Goal: Navigation & Orientation: Find specific page/section

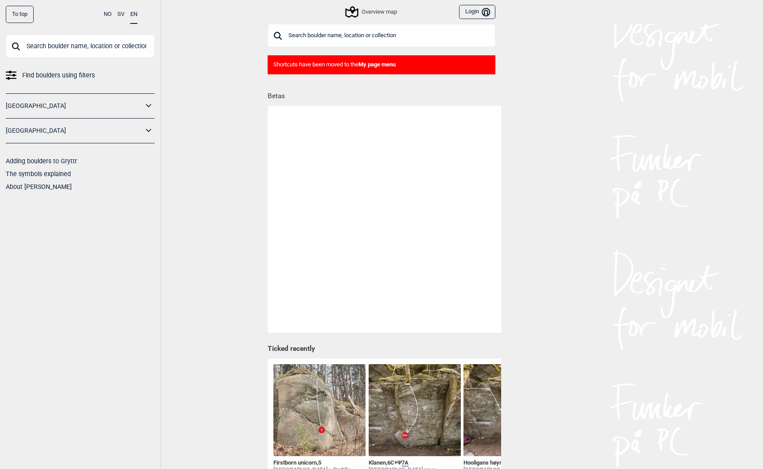
scroll to position [0, 1411]
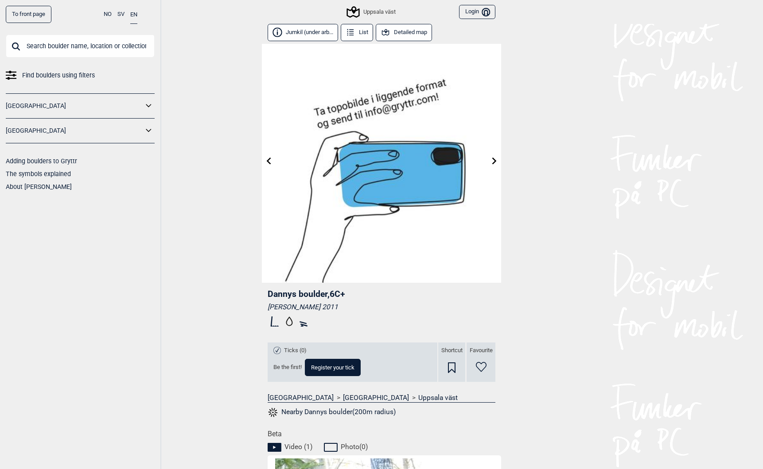
click at [298, 32] on button "Jumkil (under arb..." at bounding box center [302, 32] width 70 height 17
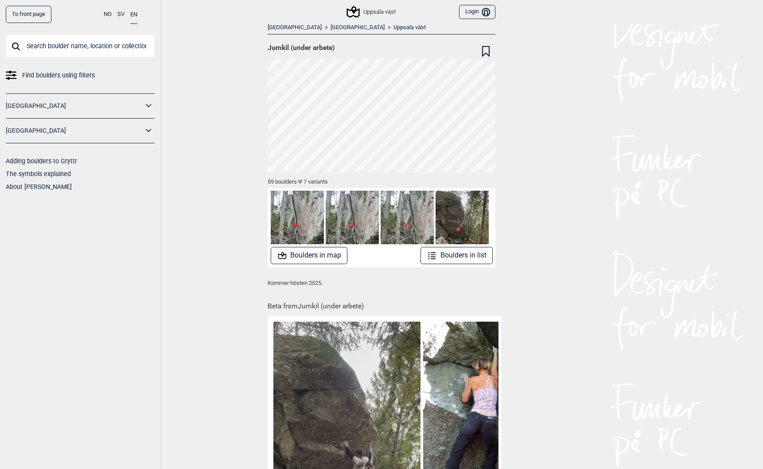
click at [393, 25] on link "Uppsala väst" at bounding box center [409, 28] width 32 height 8
